Goal: Task Accomplishment & Management: Use online tool/utility

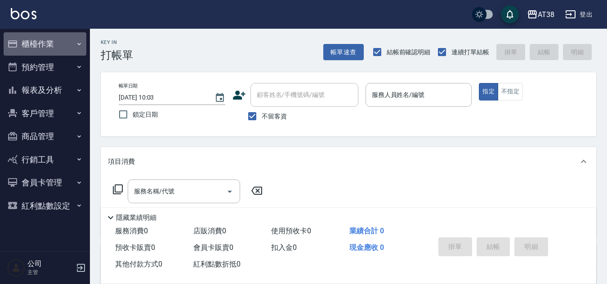
click at [38, 42] on button "櫃檯作業" at bounding box center [45, 43] width 83 height 23
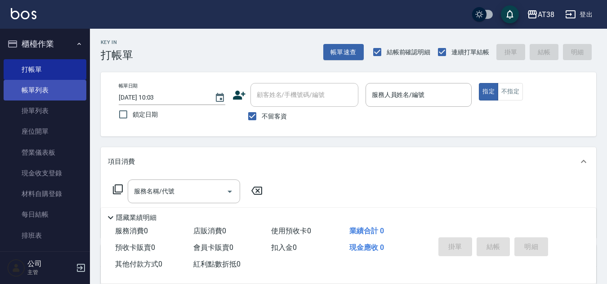
scroll to position [45, 0]
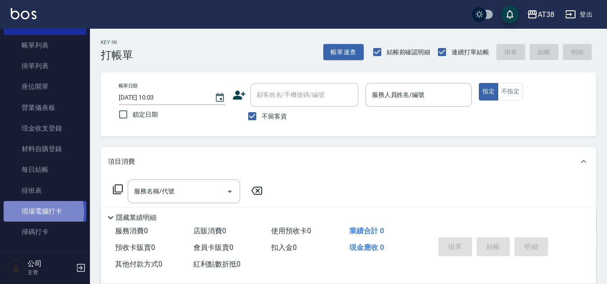
click at [39, 213] on link "現場電腦打卡" at bounding box center [45, 211] width 83 height 21
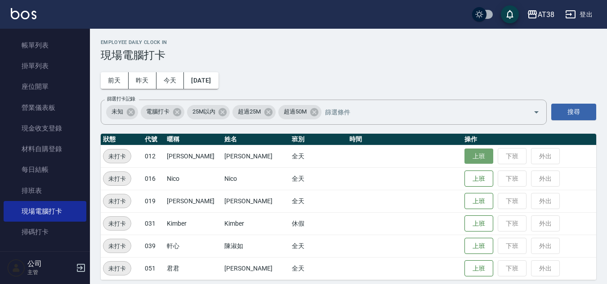
click at [470, 160] on button "上班" at bounding box center [478, 157] width 29 height 16
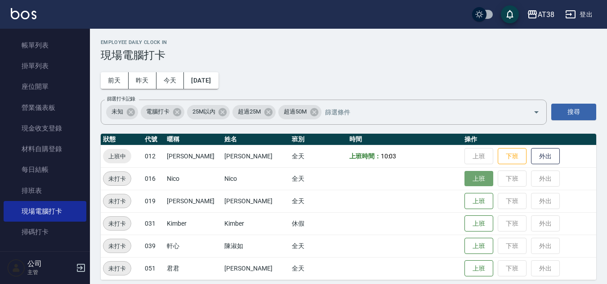
click at [464, 174] on button "上班" at bounding box center [478, 179] width 29 height 16
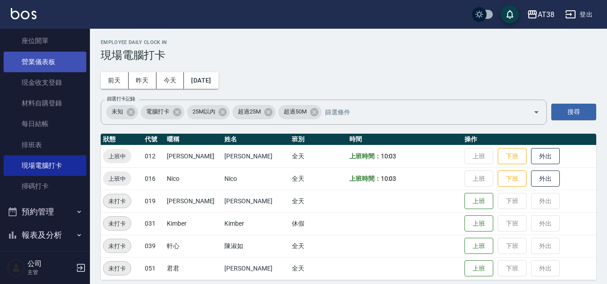
scroll to position [90, 0]
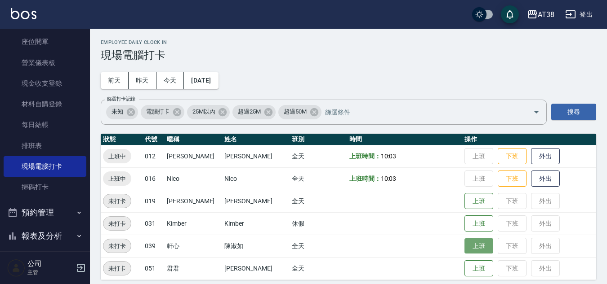
click at [471, 246] on button "上班" at bounding box center [478, 247] width 29 height 16
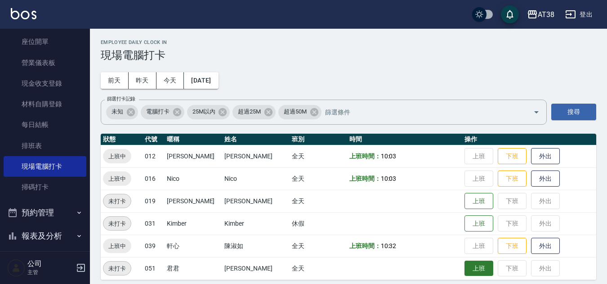
click at [465, 261] on button "上班" at bounding box center [478, 269] width 29 height 16
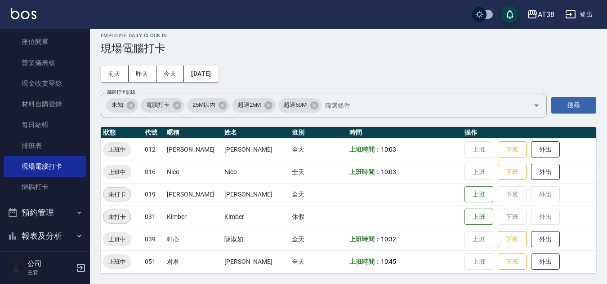
drag, startPoint x: 9, startPoint y: 198, endPoint x: 18, endPoint y: 306, distance: 107.7
click at [18, 284] on html "AT38 登出 櫃檯作業 打帳單 帳單列表 掛單列表 座位開單 營業儀表板 現金收支登錄 材料自購登錄 每日結帳 排班表 現場電腦打卡 掃碼打卡 預約管理 預…" at bounding box center [303, 138] width 607 height 291
click at [325, 45] on h3 "現場電腦打卡" at bounding box center [348, 48] width 495 height 13
